Goal: Task Accomplishment & Management: Manage account settings

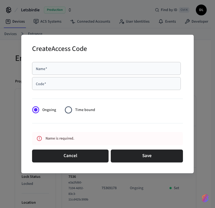
click at [58, 77] on div "Name   * Name   *" at bounding box center [107, 69] width 151 height 15
click at [48, 93] on div at bounding box center [107, 97] width 151 height 11
click at [68, 119] on form "Name   * Name   * Code   * Code   * Ongoing Time bound Name is required. Cancel…" at bounding box center [107, 112] width 151 height 105
click at [76, 129] on div at bounding box center [107, 124] width 151 height 11
click at [158, 128] on div at bounding box center [107, 124] width 151 height 11
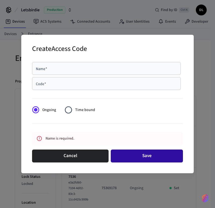
click at [145, 156] on button "Save" at bounding box center [147, 156] width 72 height 13
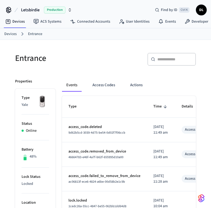
click at [67, 64] on div "Entrance" at bounding box center [56, 58] width 94 height 24
click at [47, 166] on li "Battery 48%" at bounding box center [35, 153] width 27 height 27
